Goal: Task Accomplishment & Management: Manage account settings

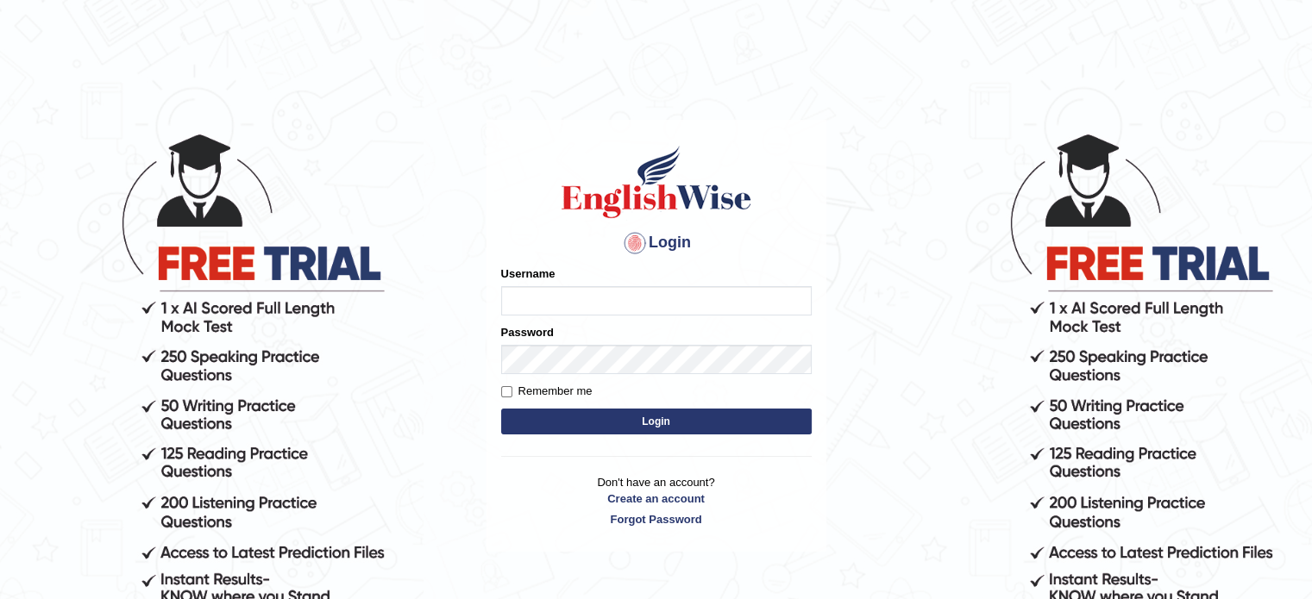
type input "santhi84"
click at [600, 411] on button "Login" at bounding box center [656, 422] width 311 height 26
type input "santhi84"
click at [648, 420] on button "Login" at bounding box center [656, 422] width 311 height 26
